Goal: Use online tool/utility

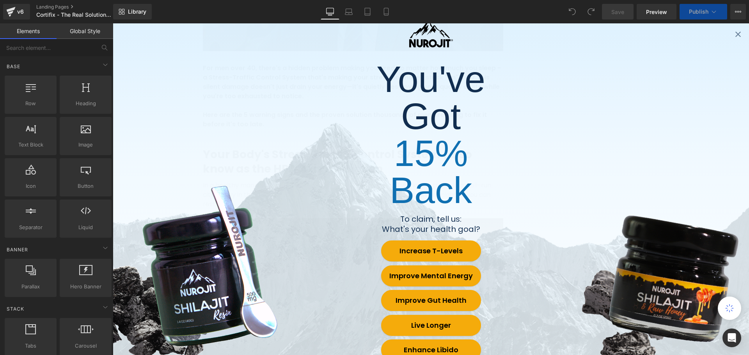
scroll to position [234, 0]
click at [735, 36] on icon "Close popup" at bounding box center [737, 34] width 5 height 5
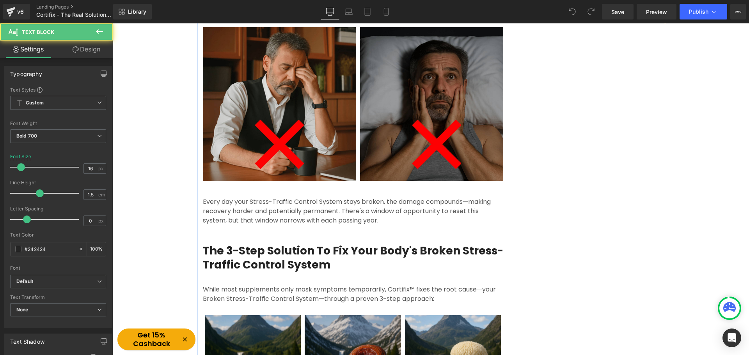
drag, startPoint x: 441, startPoint y: 214, endPoint x: 468, endPoint y: 102, distance: 115.1
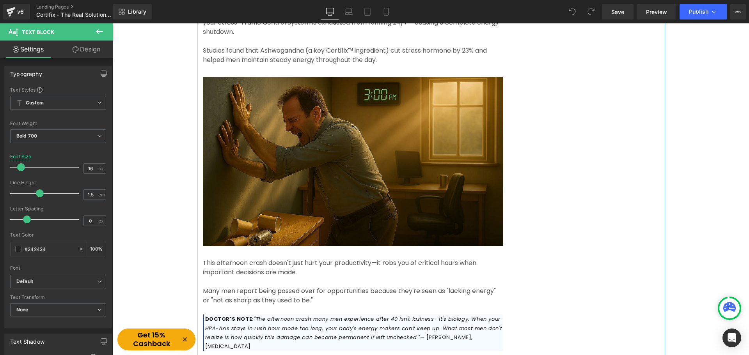
scroll to position [1143, 0]
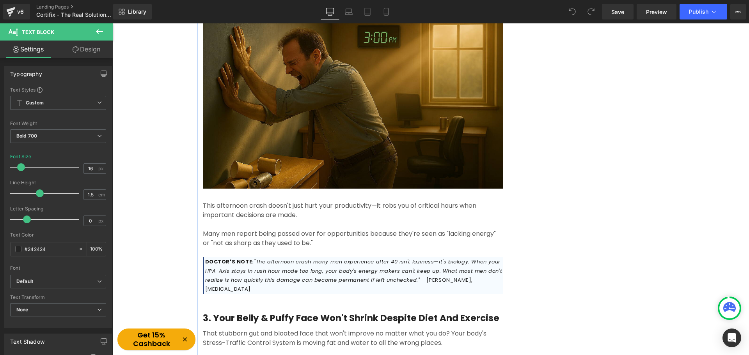
click at [260, 258] on span ""The afternoon crash many men experience after 40 isn't laziness—it's biology. …" at bounding box center [353, 271] width 297 height 26
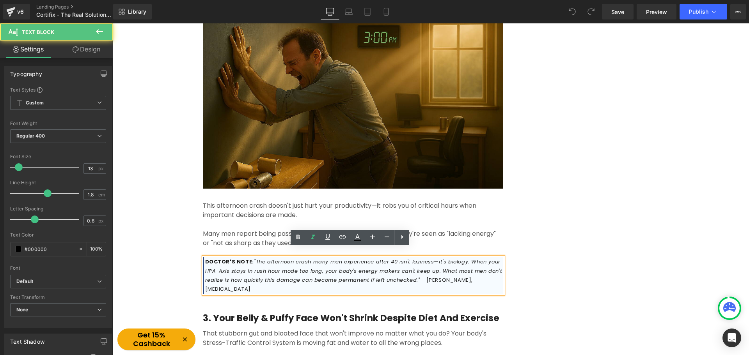
click at [203, 257] on div "DOCTOR'S NOTE: "The afternoon crash many men experience after 40 isn't laziness…" at bounding box center [353, 275] width 300 height 37
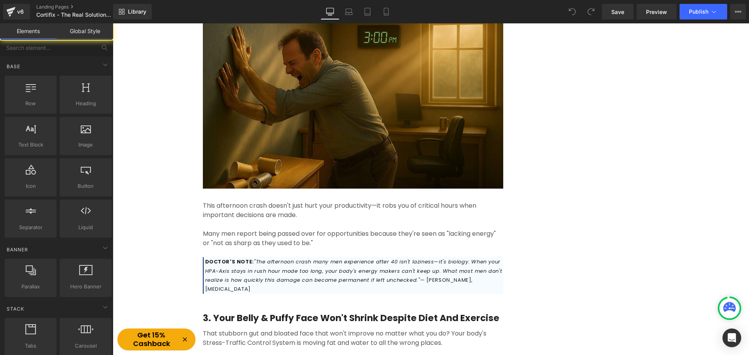
click at [220, 258] on span "DOCTOR'S NOTE:" at bounding box center [229, 261] width 49 height 7
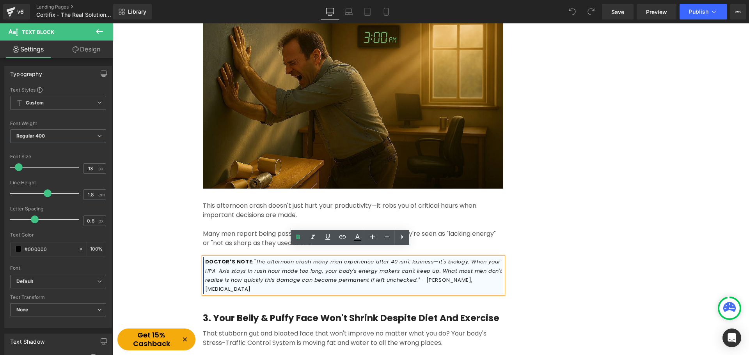
click at [247, 266] on p "DOCTOR'S NOTE: "The afternoon crash many men experience after 40 isn't laziness…" at bounding box center [354, 275] width 298 height 37
click at [290, 282] on p "DOCTOR'S NOTE: "The afternoon crash many men experience after 40 isn't laziness…" at bounding box center [354, 275] width 298 height 37
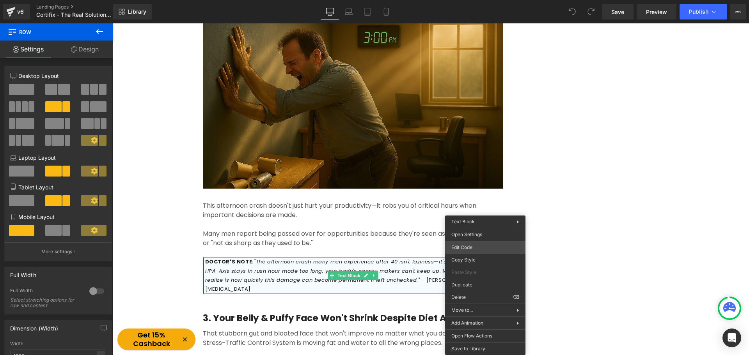
click at [480, 0] on div "You are previewing how the will restyle your page. You can not edit Elements in…" at bounding box center [374, 0] width 749 height 0
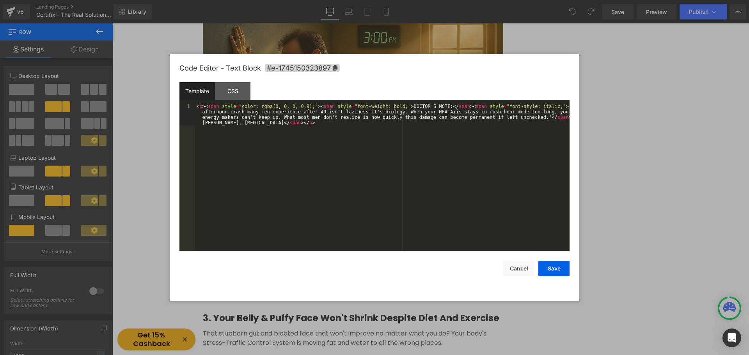
click at [448, 225] on div "< p > < span style = "color: rgba(0, 0, 0, 0.9);" > < span style = "font-weight…" at bounding box center [382, 199] width 374 height 191
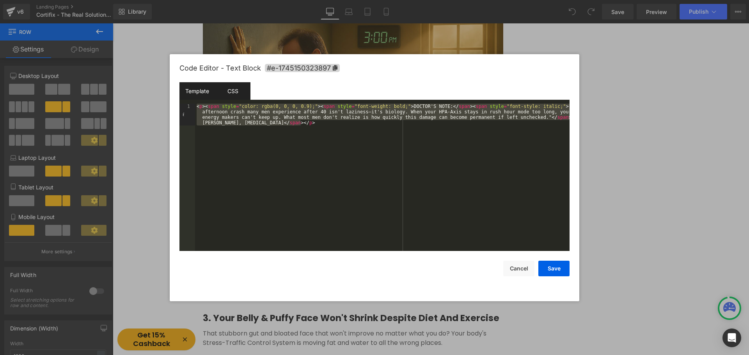
click at [224, 90] on div "CSS" at bounding box center [232, 91] width 35 height 18
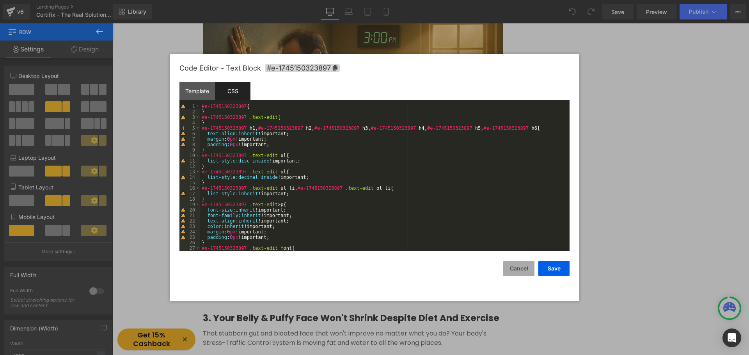
click at [521, 269] on button "Cancel" at bounding box center [518, 269] width 31 height 16
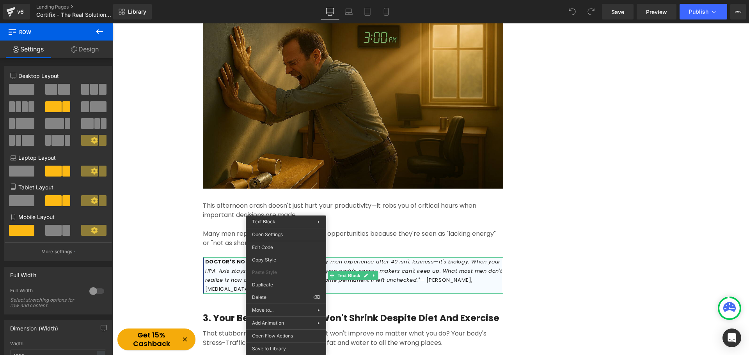
click at [399, 263] on span ""The afternoon crash many men experience after 40 isn't laziness—it's biology. …" at bounding box center [353, 271] width 297 height 26
